Goal: Complete application form

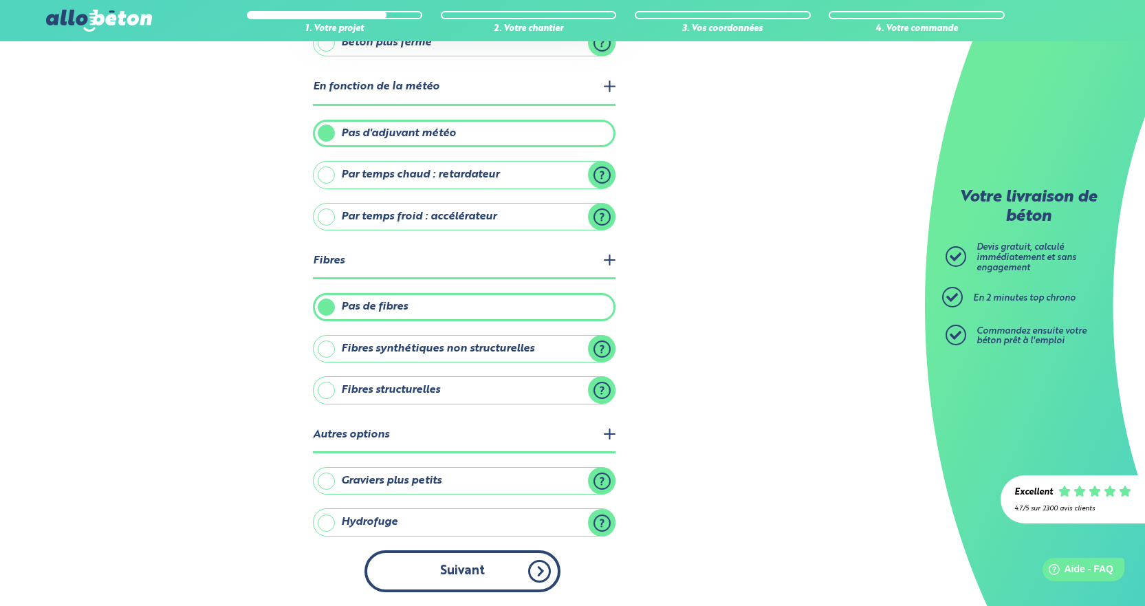
click at [475, 573] on button "Suivant" at bounding box center [463, 571] width 196 height 42
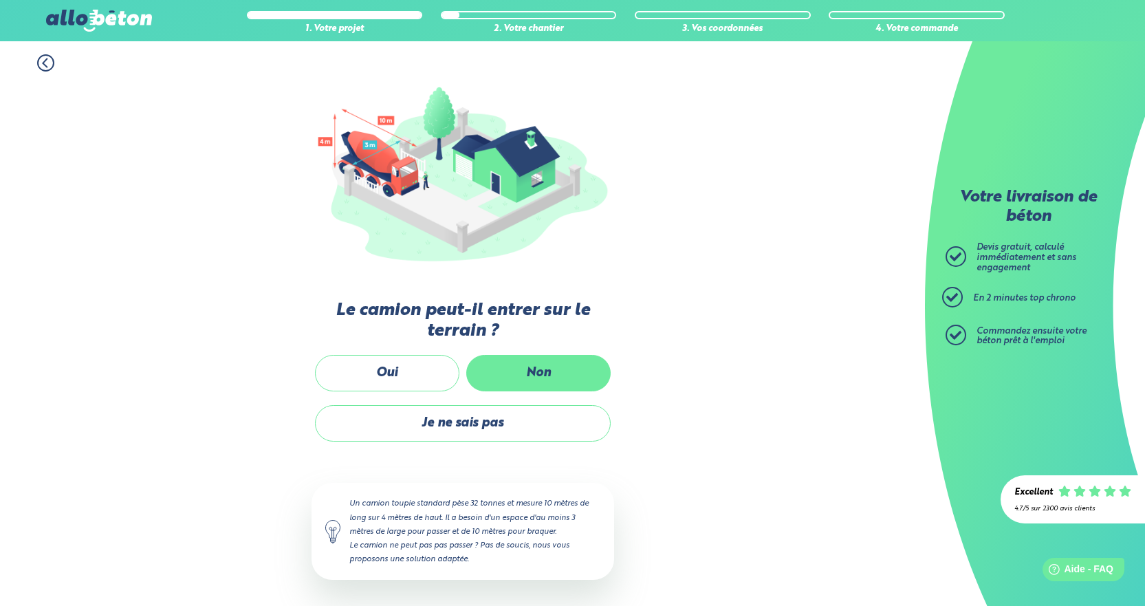
click at [549, 378] on label "Non" at bounding box center [538, 373] width 144 height 36
click at [0, 0] on input "Non" at bounding box center [0, 0] width 0 height 0
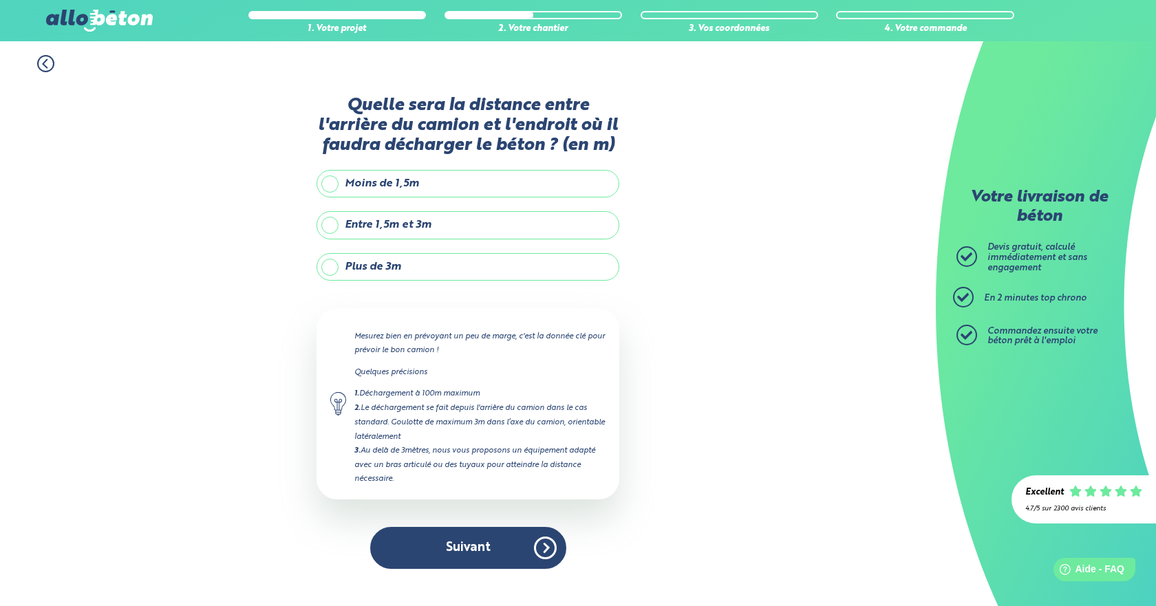
click at [372, 274] on label "Plus de 3m" at bounding box center [467, 267] width 303 height 28
click at [0, 0] on input "Plus de 3m" at bounding box center [0, 0] width 0 height 0
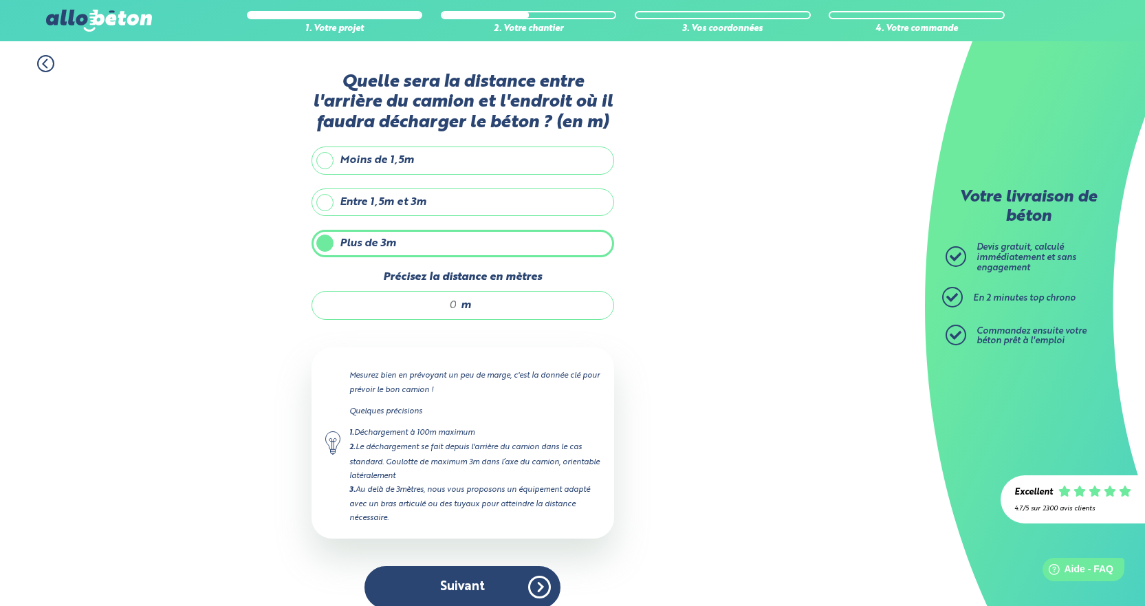
click at [425, 309] on input "Précisez la distance en mètres" at bounding box center [391, 306] width 131 height 14
type input "10"
click at [493, 581] on button "Suivant" at bounding box center [463, 587] width 196 height 42
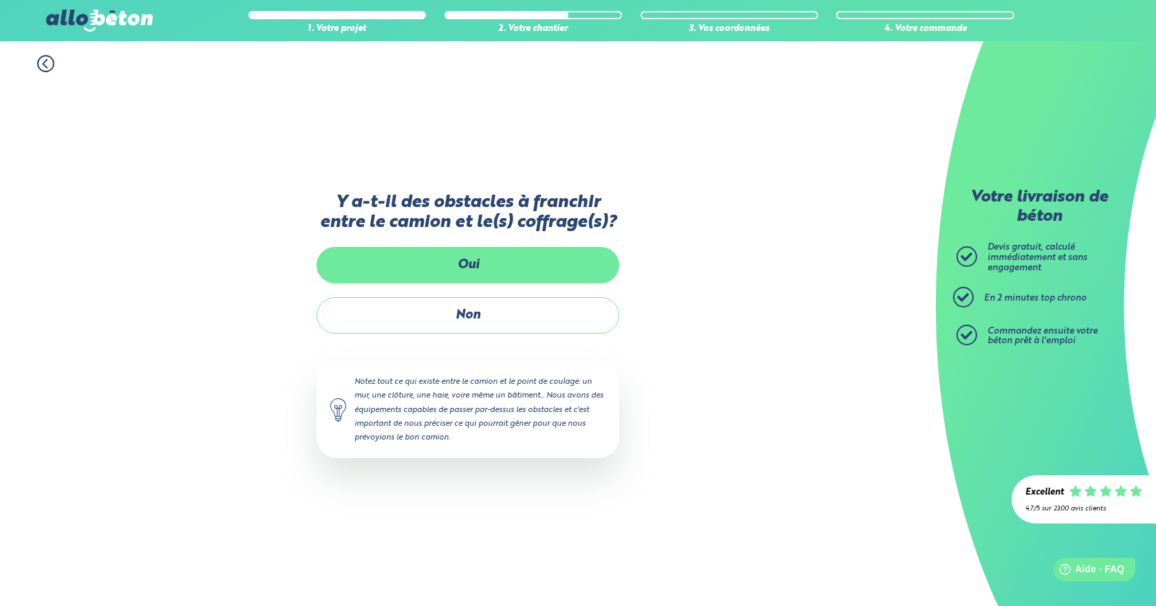
click at [484, 275] on label "Oui" at bounding box center [467, 265] width 303 height 36
click at [0, 0] on input "Oui" at bounding box center [0, 0] width 0 height 0
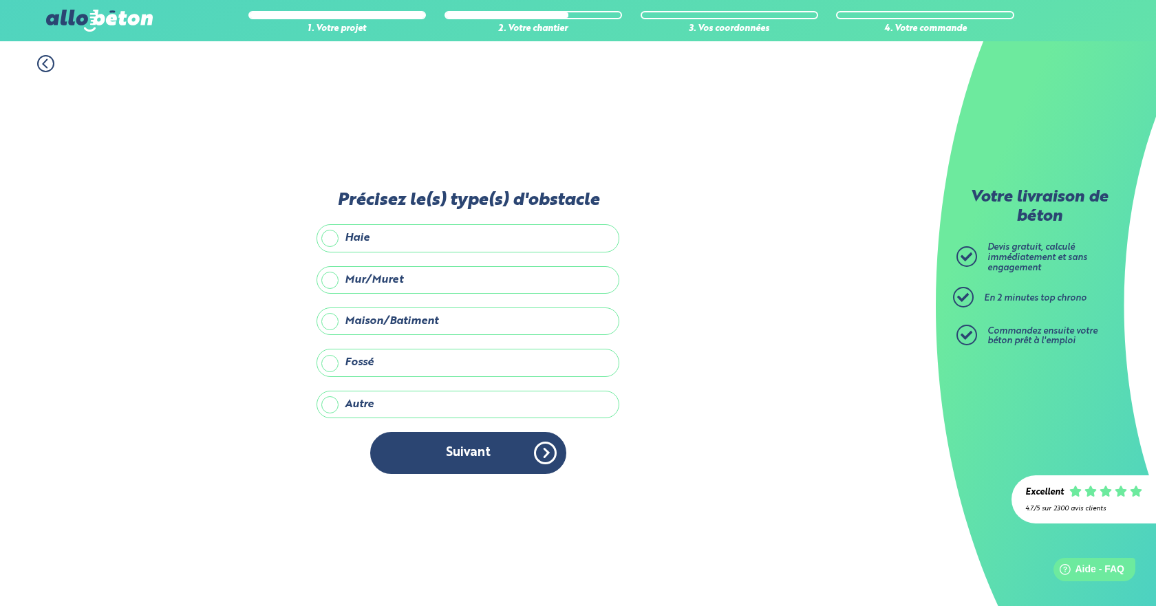
click at [356, 231] on label "Haie" at bounding box center [467, 238] width 303 height 28
click at [0, 0] on input "Haie" at bounding box center [0, 0] width 0 height 0
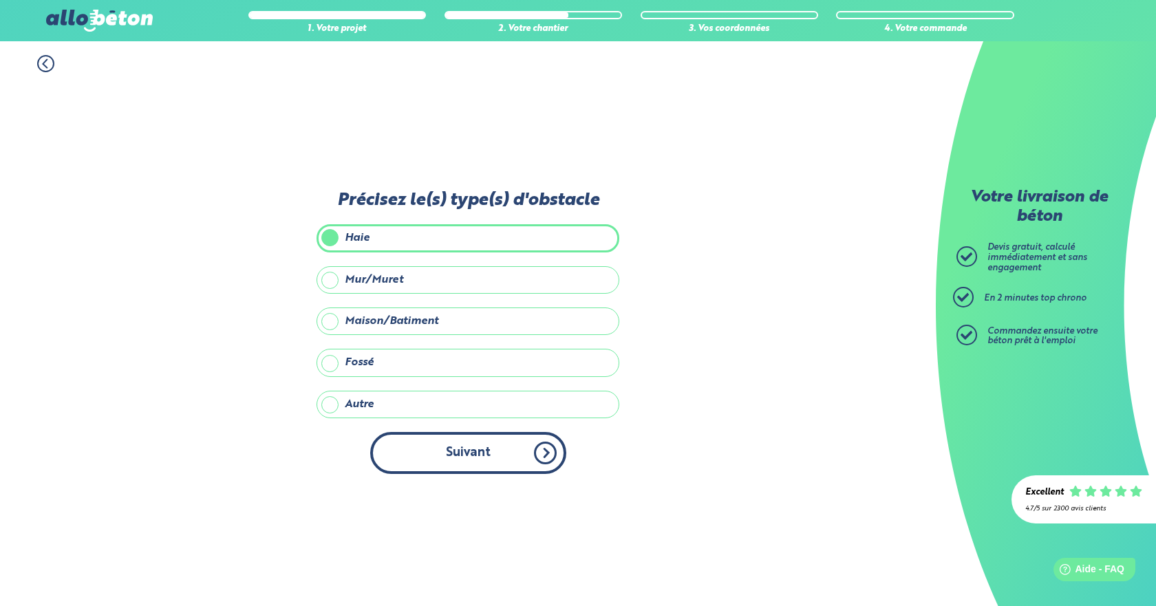
click at [462, 451] on button "Suivant" at bounding box center [468, 453] width 196 height 42
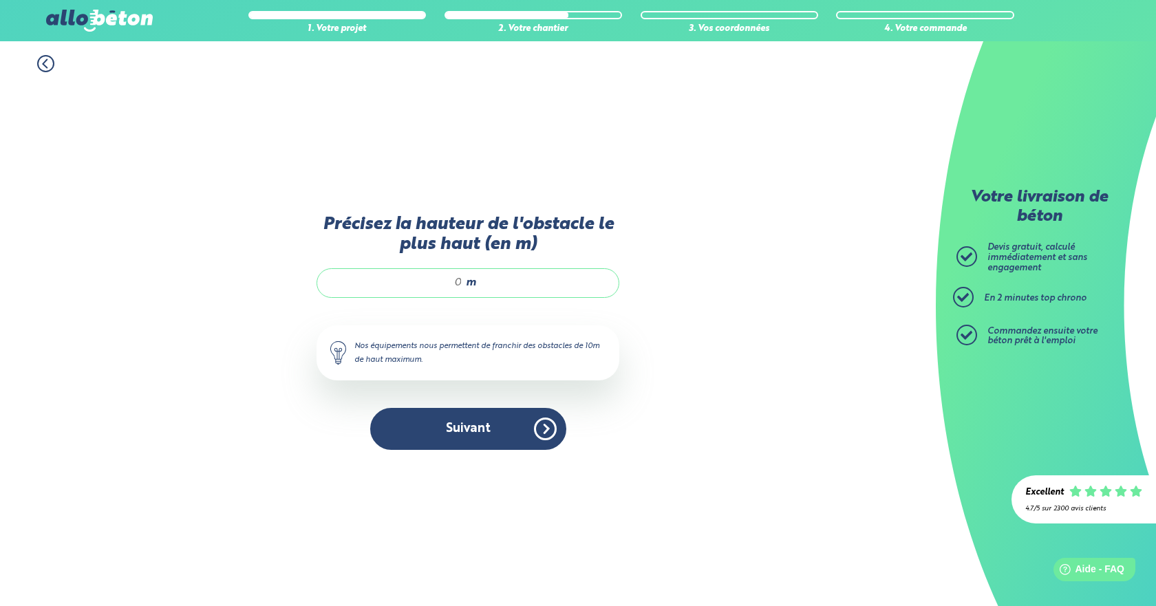
click at [457, 281] on input "Précisez la hauteur de l'obstacle le plus haut (en m)" at bounding box center [396, 283] width 131 height 14
type input "1"
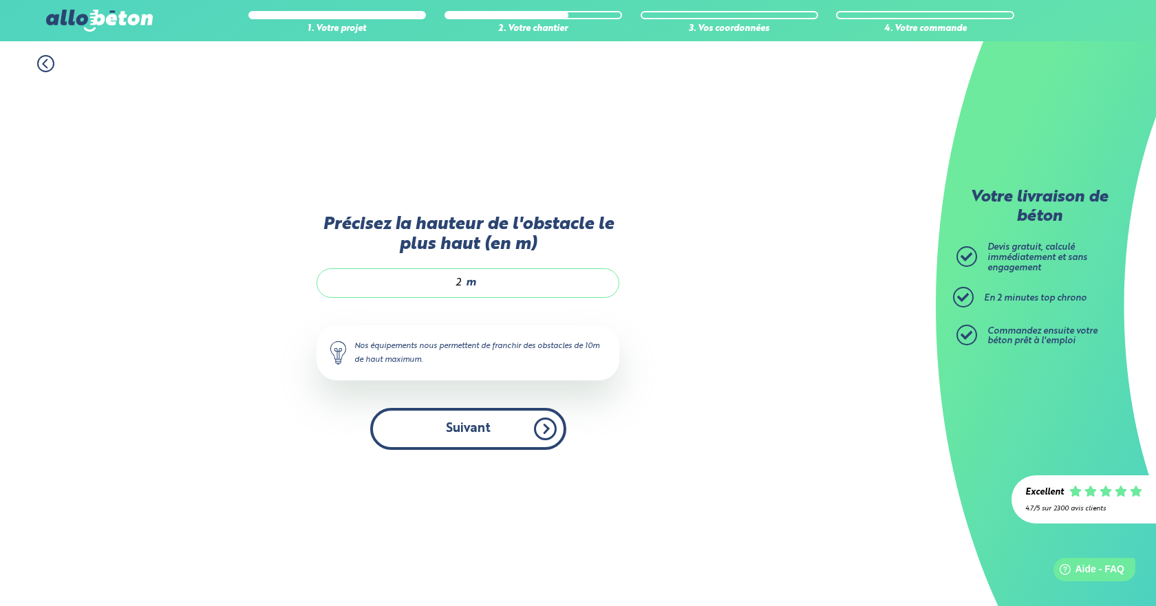
type input "2"
click at [483, 430] on button "Suivant" at bounding box center [468, 429] width 196 height 42
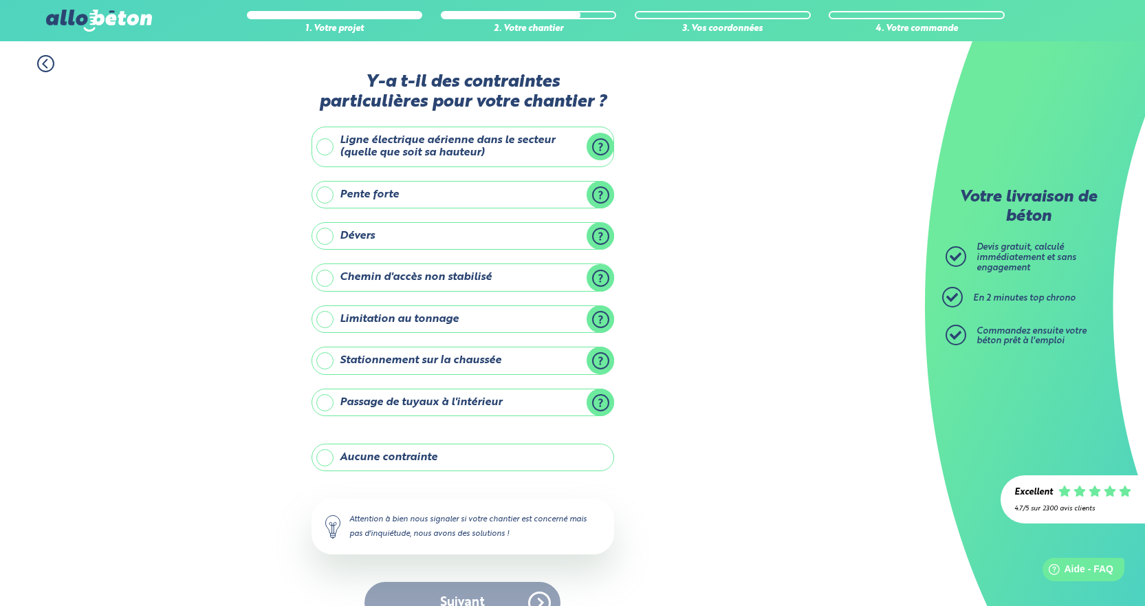
click at [393, 454] on label "Aucune contrainte" at bounding box center [463, 458] width 303 height 28
click at [0, 0] on input "Aucune contrainte" at bounding box center [0, 0] width 0 height 0
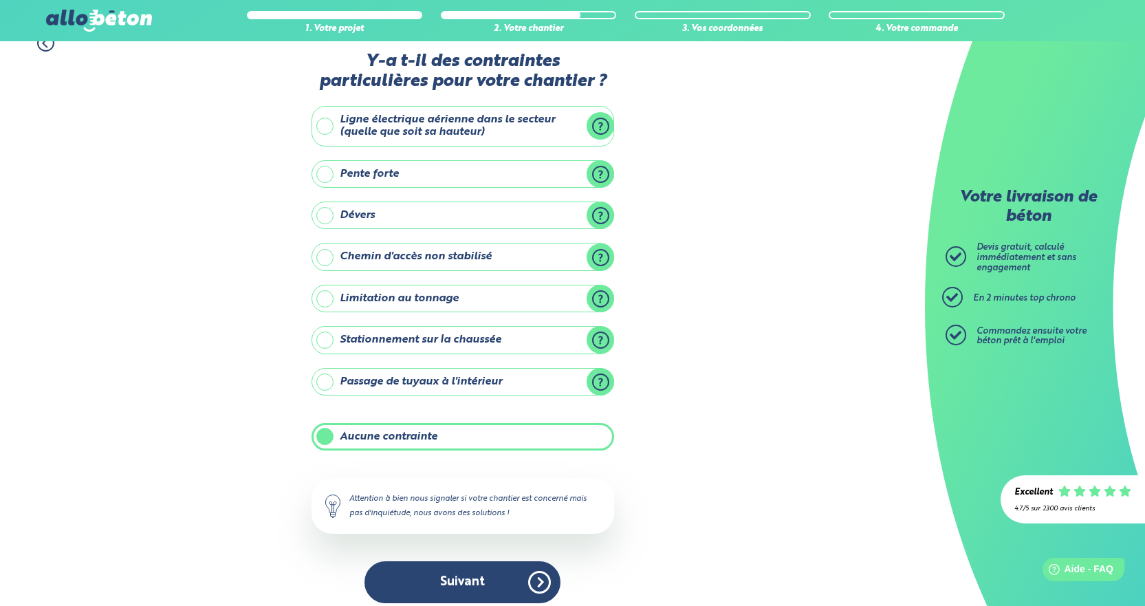
scroll to position [32, 0]
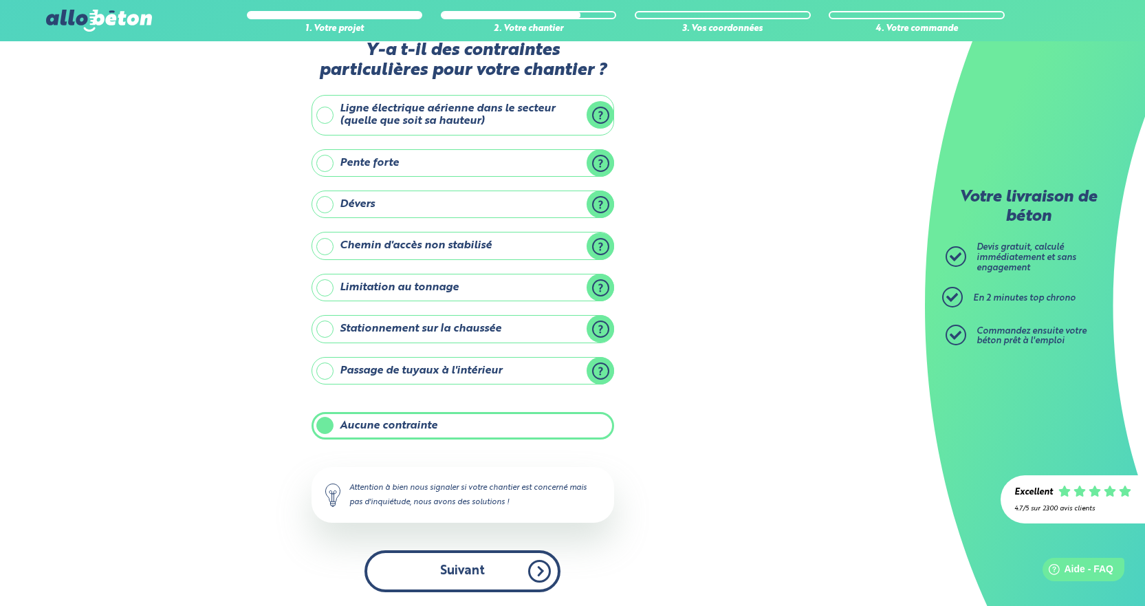
click at [466, 557] on button "Suivant" at bounding box center [463, 571] width 196 height 42
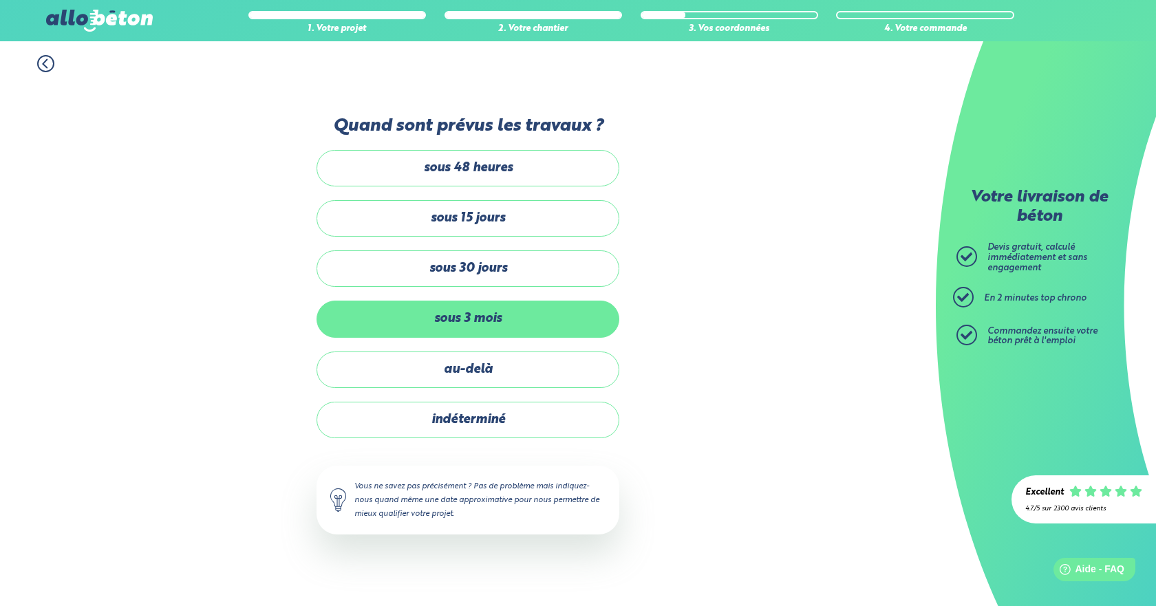
click at [468, 311] on label "sous 3 mois" at bounding box center [467, 319] width 303 height 36
click at [0, 0] on input "sous 3 mois" at bounding box center [0, 0] width 0 height 0
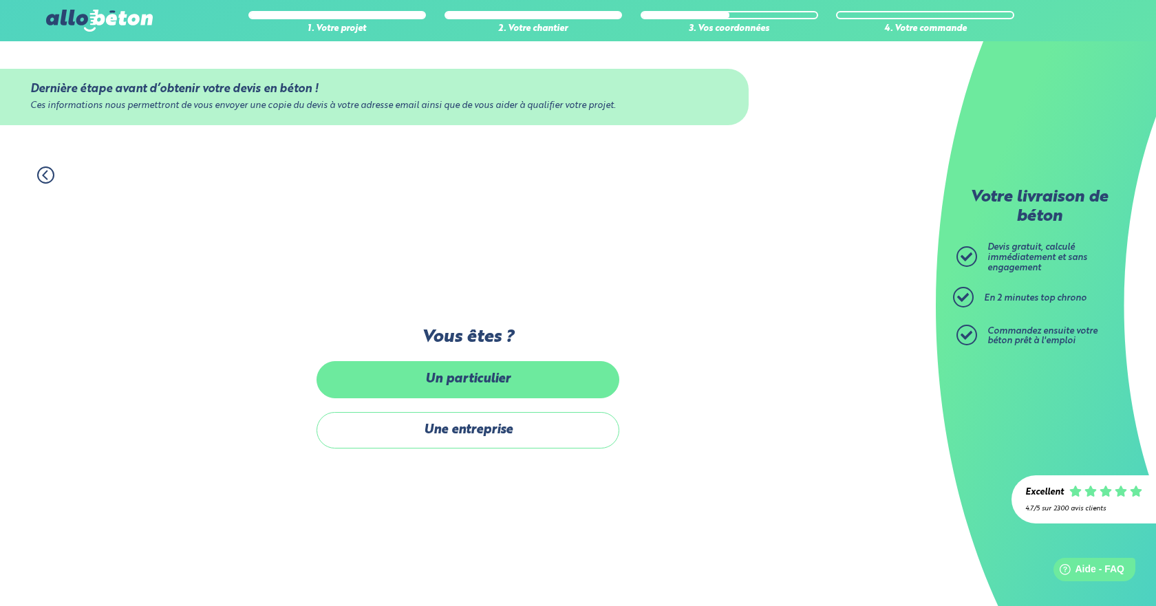
click at [471, 369] on label "Un particulier" at bounding box center [467, 379] width 303 height 36
click at [0, 0] on input "Un particulier" at bounding box center [0, 0] width 0 height 0
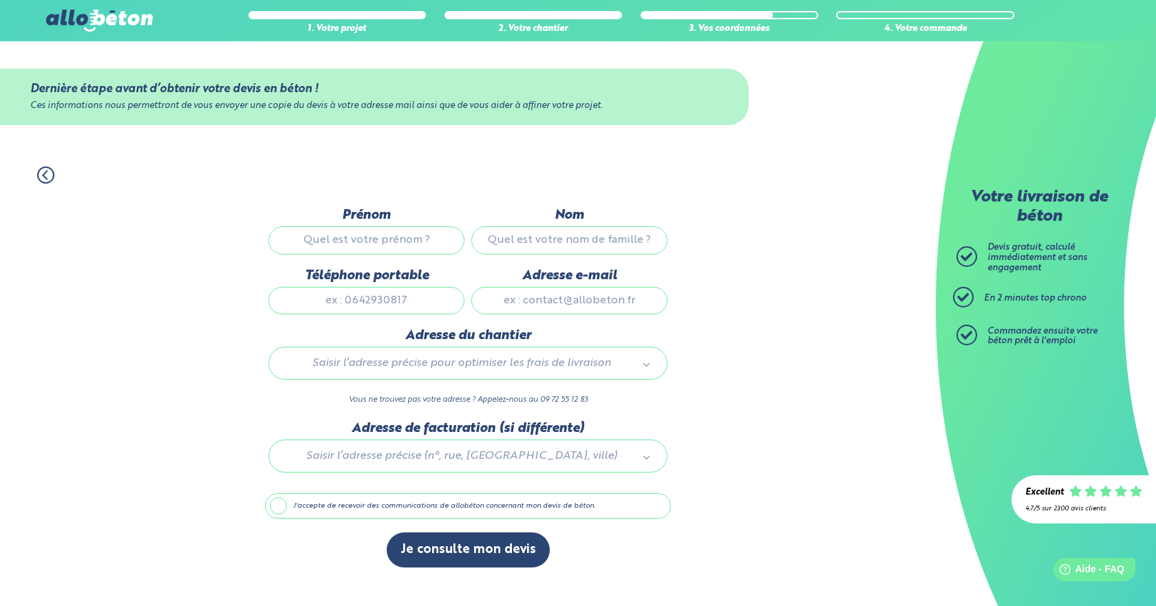
click at [384, 223] on label "Prénom" at bounding box center [366, 215] width 196 height 15
click at [384, 226] on input "Prénom" at bounding box center [366, 240] width 196 height 28
type input "[PERSON_NAME]"
type input "VITIELLI"
type input "0662030193"
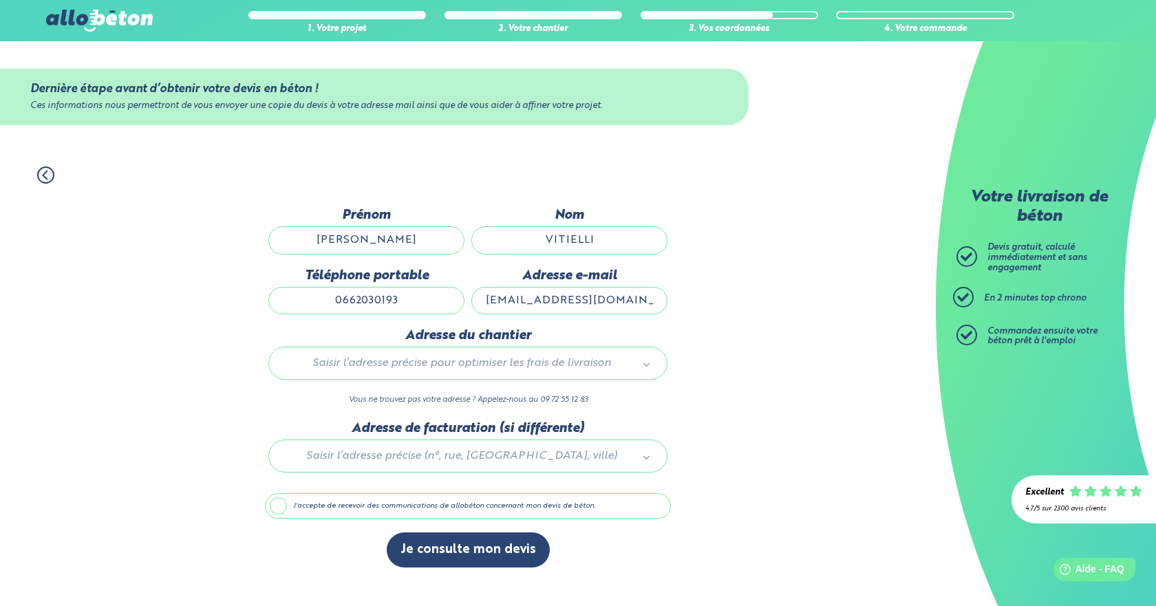
type input "[EMAIL_ADDRESS][DOMAIN_NAME]"
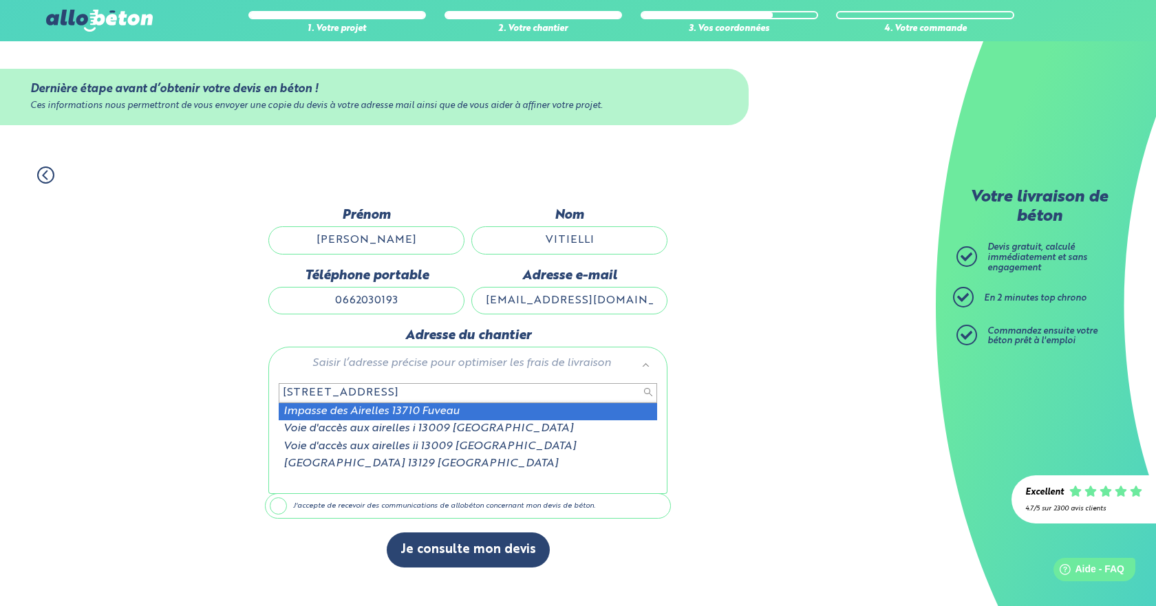
type input "[STREET_ADDRESS]"
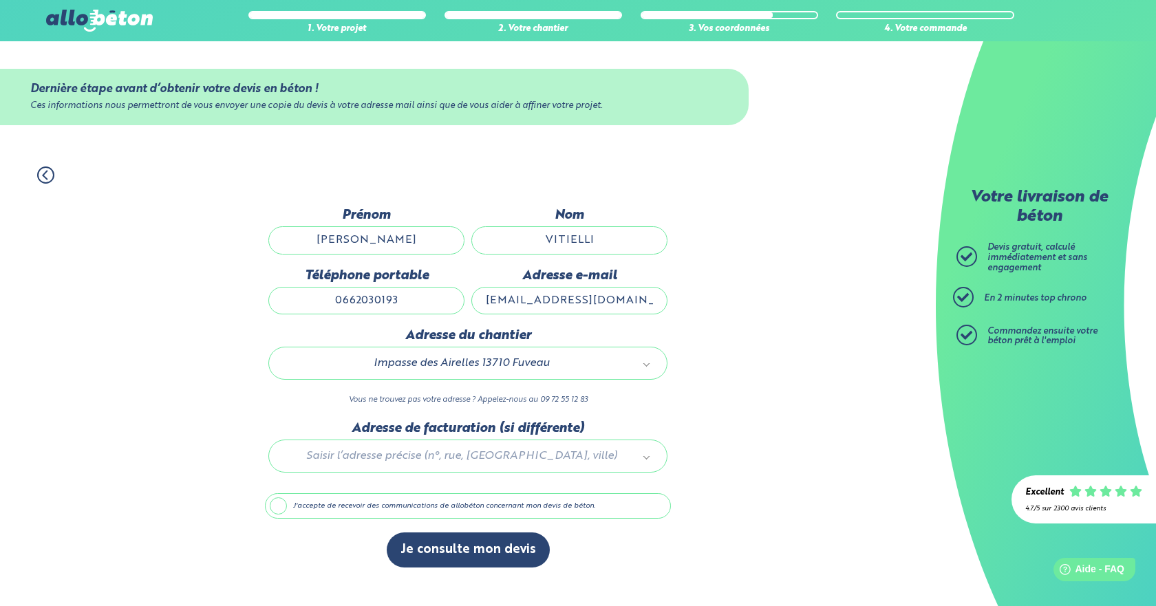
click at [416, 509] on label "J'accepte de recevoir des communications de allobéton concernant mon devis de b…" at bounding box center [468, 506] width 406 height 26
click at [0, 0] on input "J'accepte de recevoir des communications de allobéton concernant mon devis de b…" at bounding box center [0, 0] width 0 height 0
click at [285, 507] on label "J'accepte de recevoir des communications de allobéton concernant mon devis de b…" at bounding box center [468, 506] width 406 height 26
click at [0, 0] on input "J'accepte de recevoir des communications de allobéton concernant mon devis de b…" at bounding box center [0, 0] width 0 height 0
click at [484, 552] on button "Je consulte mon devis" at bounding box center [468, 549] width 163 height 35
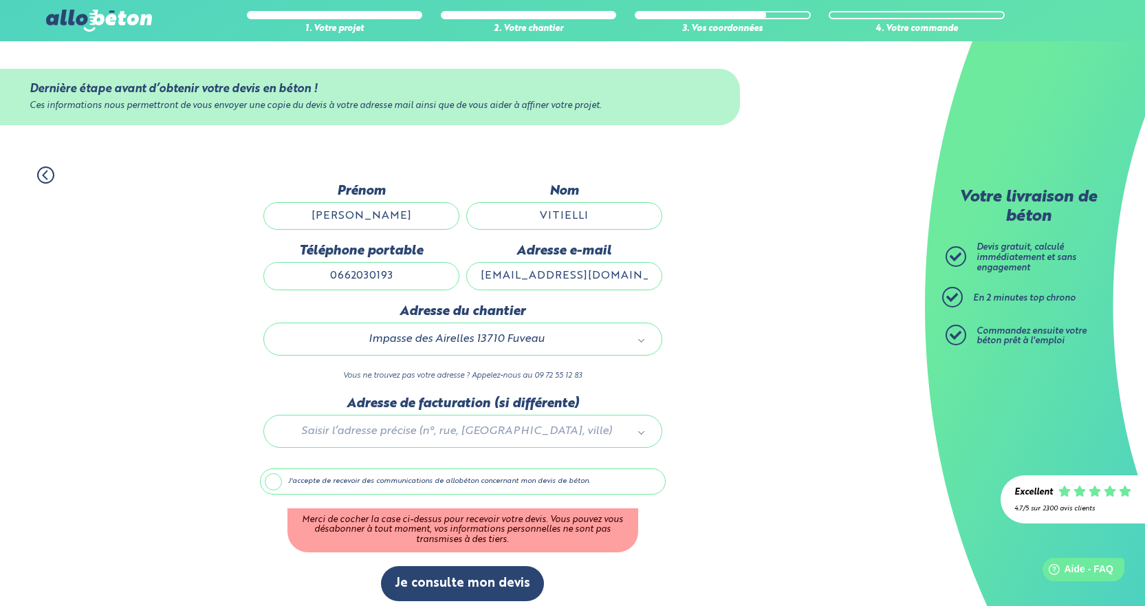
click at [299, 483] on label "J'accepte de recevoir des communications de allobéton concernant mon devis de b…" at bounding box center [463, 481] width 406 height 26
click at [0, 0] on input "J'accepte de recevoir des communications de allobéton concernant mon devis de b…" at bounding box center [0, 0] width 0 height 0
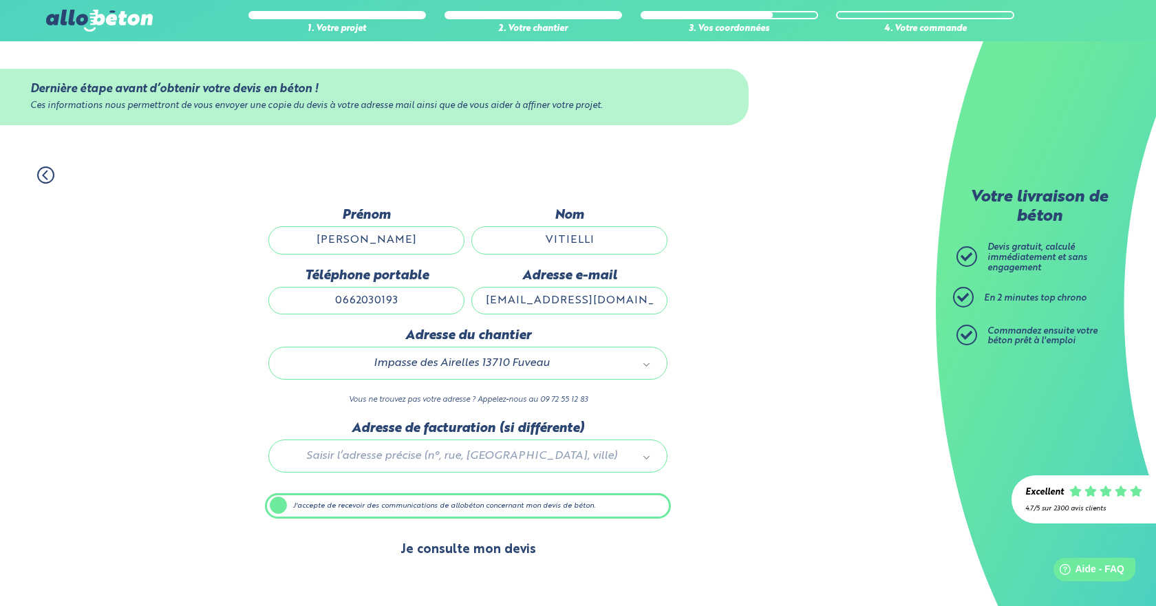
click at [466, 554] on button "Je consulte mon devis" at bounding box center [468, 549] width 163 height 35
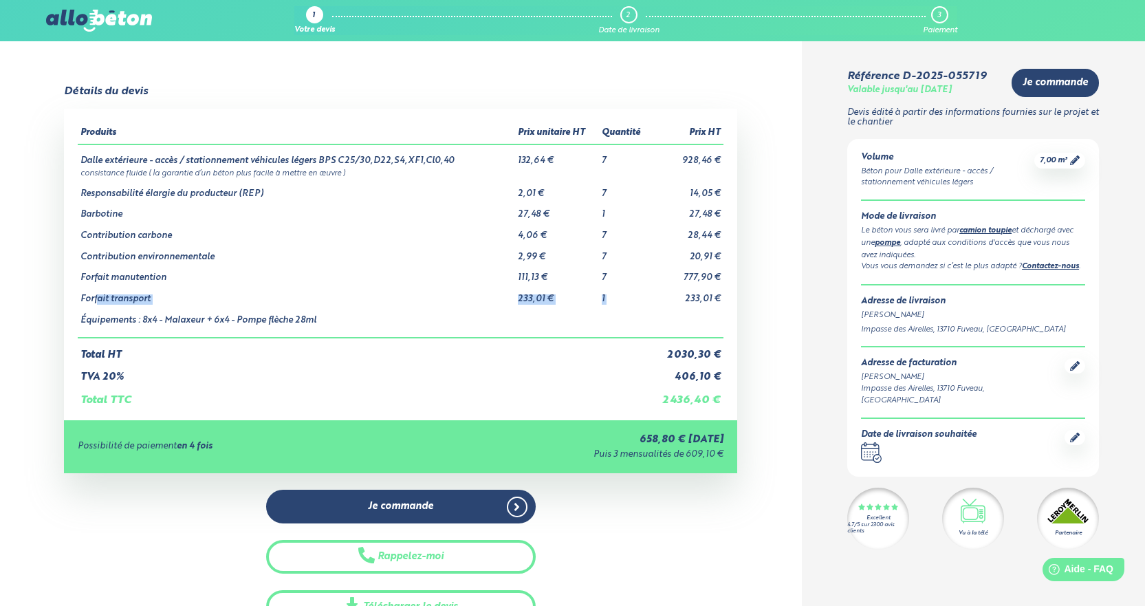
drag, startPoint x: 100, startPoint y: 299, endPoint x: 687, endPoint y: 304, distance: 587.5
click at [687, 304] on tr "Forfait transport 233,01 € 1 233,01 €" at bounding box center [401, 293] width 646 height 21
click at [530, 345] on td "Total HT" at bounding box center [364, 349] width 572 height 23
